Goal: Navigation & Orientation: Find specific page/section

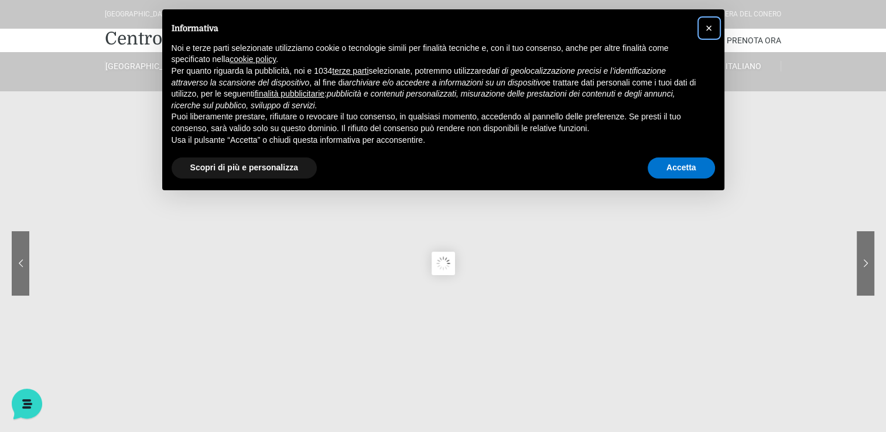
click at [712, 28] on span "×" at bounding box center [709, 28] width 7 height 13
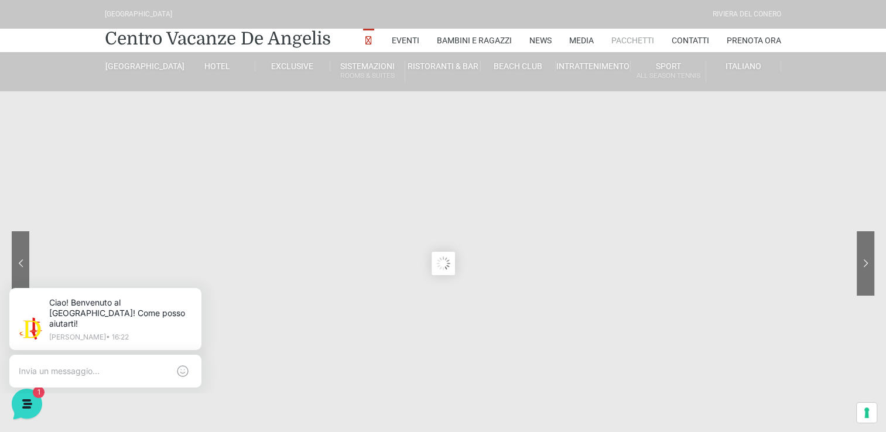
click at [633, 36] on link "Pacchetti" at bounding box center [633, 40] width 43 height 23
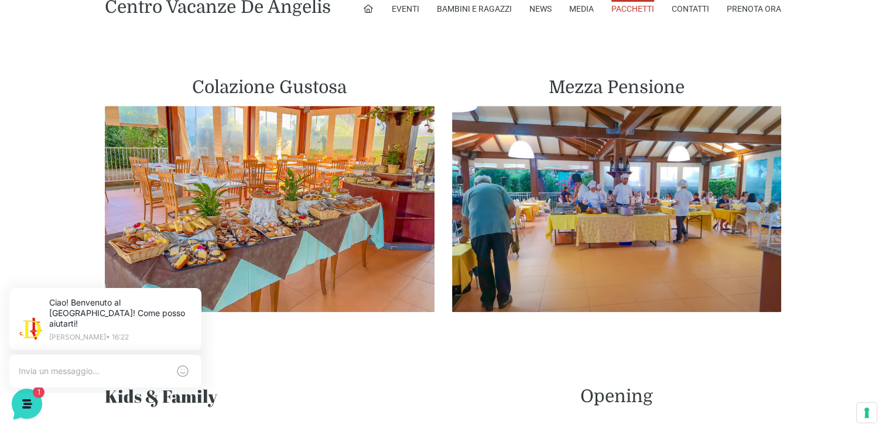
scroll to position [662, 0]
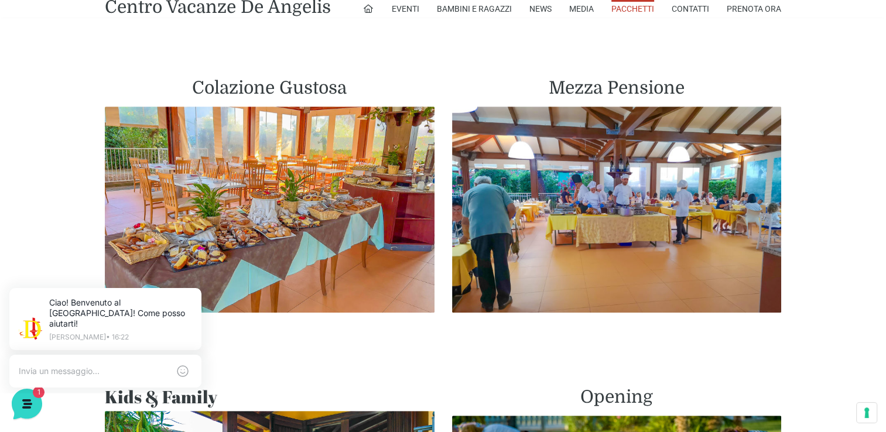
click at [586, 183] on img at bounding box center [617, 210] width 330 height 206
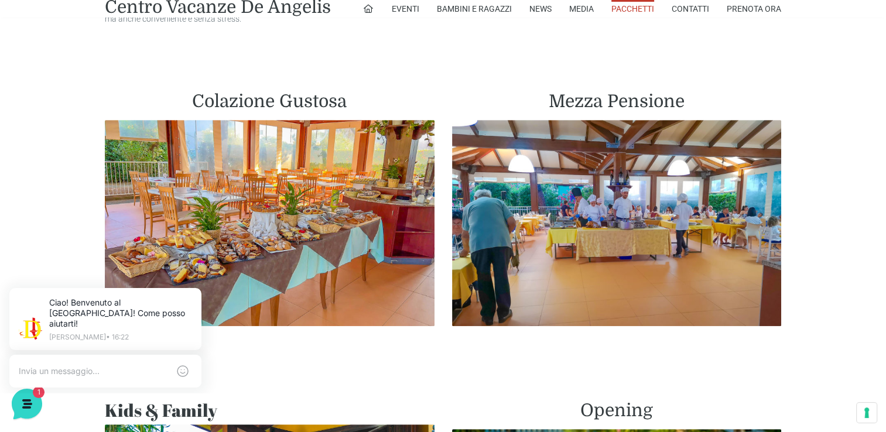
scroll to position [648, 0]
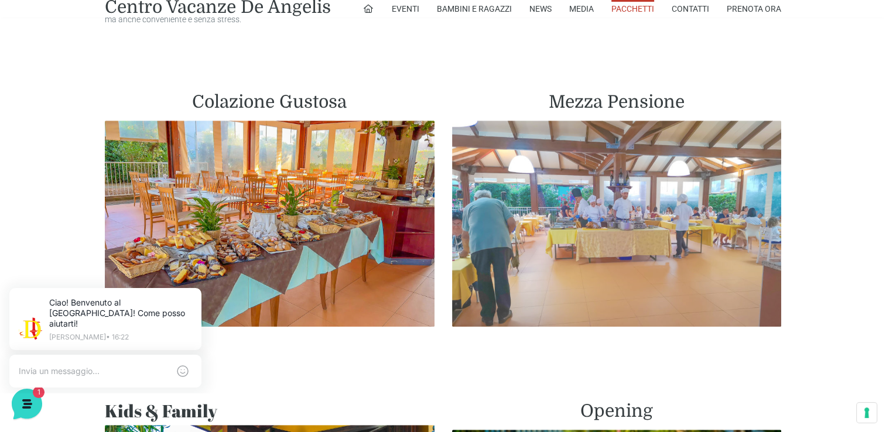
click at [557, 163] on img at bounding box center [617, 224] width 330 height 206
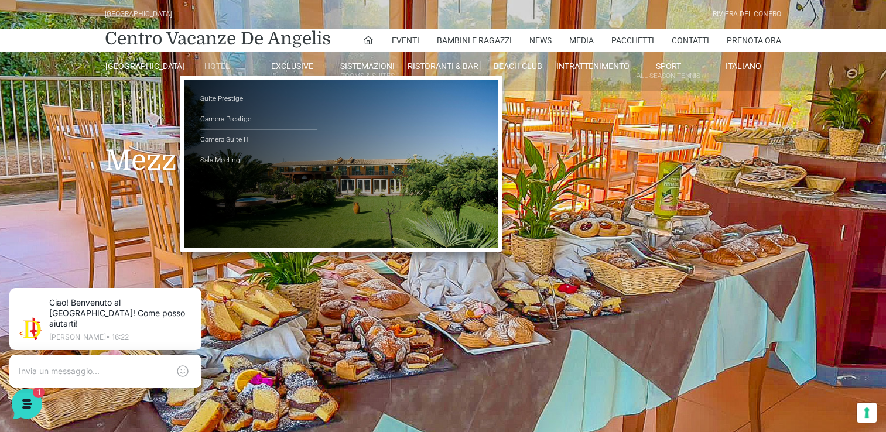
click at [224, 64] on link "Hotel" at bounding box center [217, 66] width 75 height 11
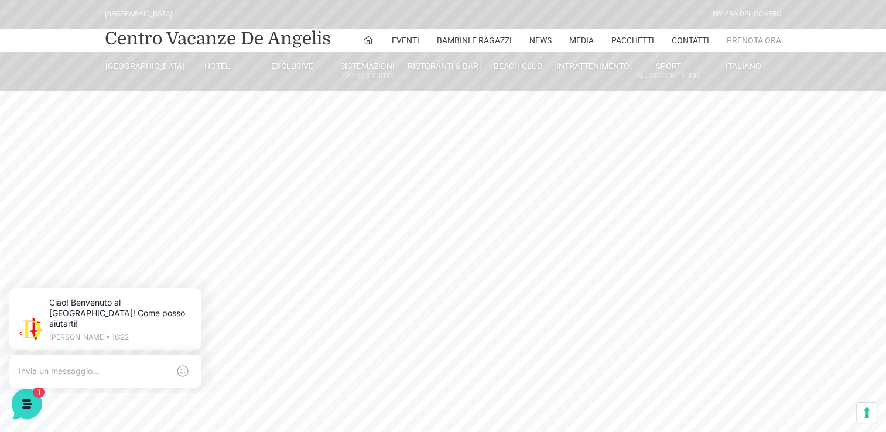
click at [748, 43] on link "Prenota Ora" at bounding box center [754, 40] width 54 height 23
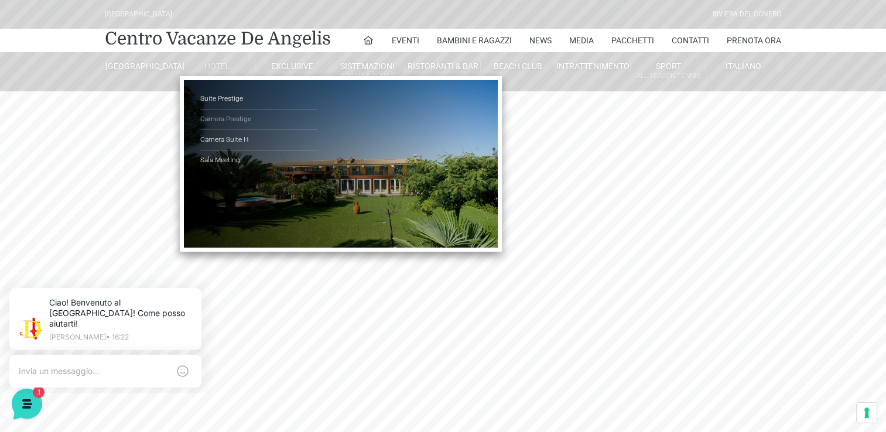
click at [228, 117] on link "Camera Prestige" at bounding box center [258, 120] width 117 height 21
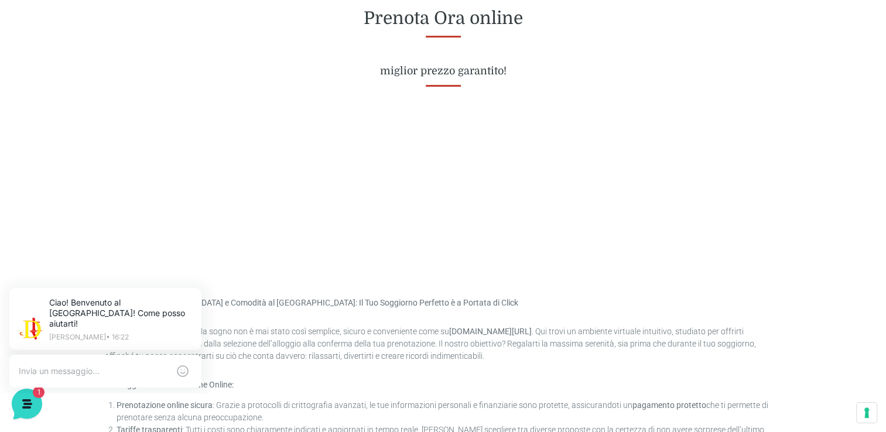
scroll to position [493, 0]
